Goal: Task Accomplishment & Management: Manage account settings

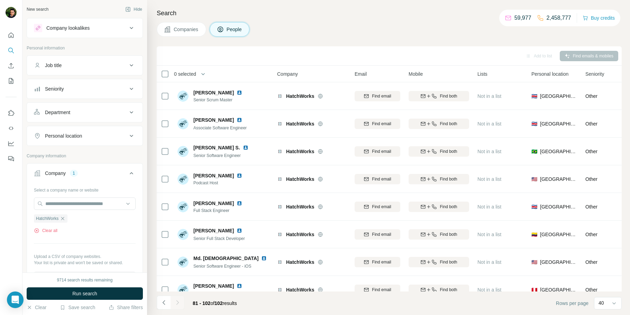
scroll to position [400, 0]
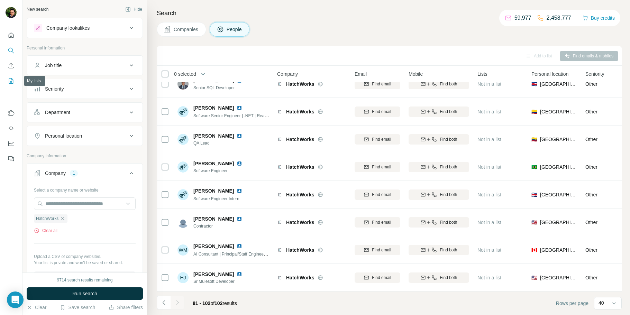
click at [12, 80] on icon "My lists" at bounding box center [11, 80] width 3 height 4
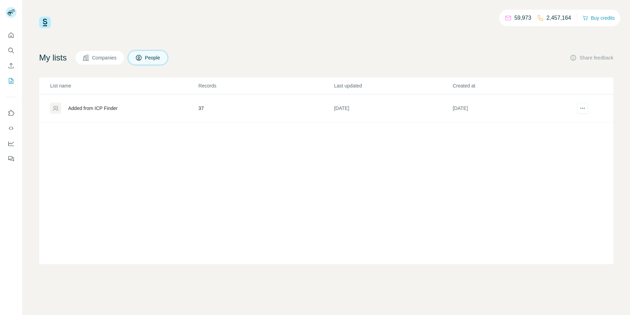
click at [87, 105] on div "Added from ICP Finder" at bounding box center [92, 108] width 49 height 7
click at [87, 107] on div "Added from ICP Finder" at bounding box center [92, 108] width 49 height 7
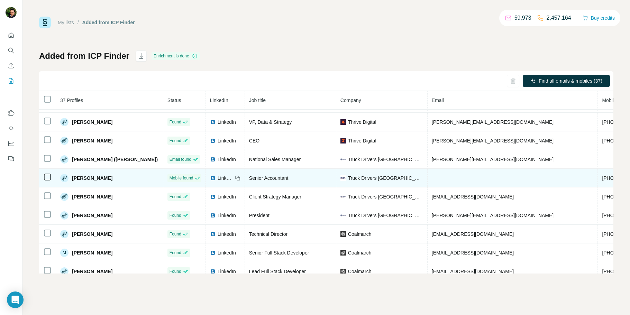
scroll to position [308, 0]
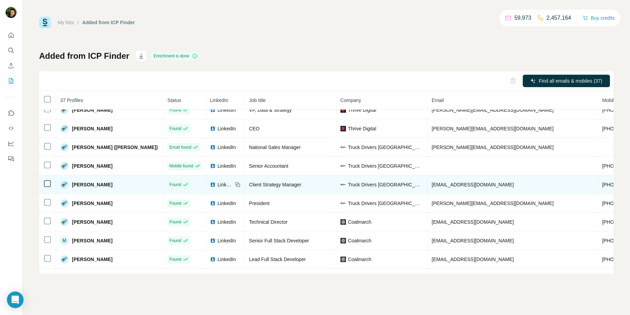
click at [602, 188] on span "+15017730820" at bounding box center [624, 185] width 44 height 6
drag, startPoint x: 548, startPoint y: 192, endPoint x: 518, endPoint y: 190, distance: 29.1
click at [598, 193] on td "+15017730820" at bounding box center [624, 184] width 52 height 19
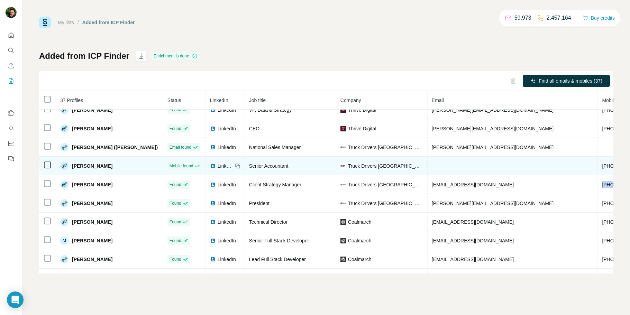
copy span "+15017730820"
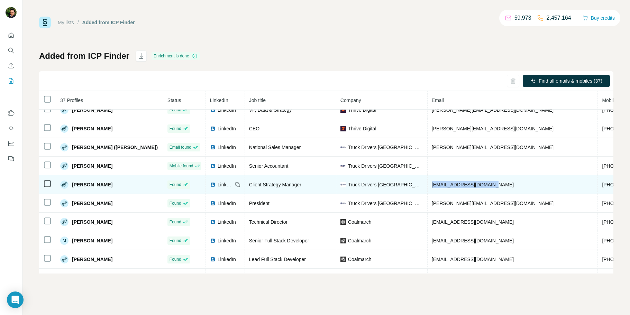
drag, startPoint x: 463, startPoint y: 192, endPoint x: 399, endPoint y: 196, distance: 64.1
click at [428, 194] on td "katy@truckdriversus.com" at bounding box center [513, 184] width 171 height 19
copy span "katy@truckdriversus.com"
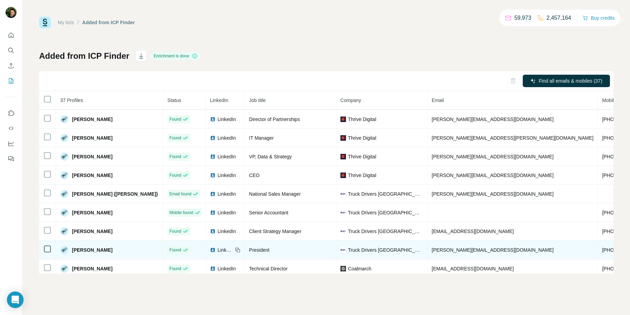
scroll to position [295, 0]
